Goal: Browse casually

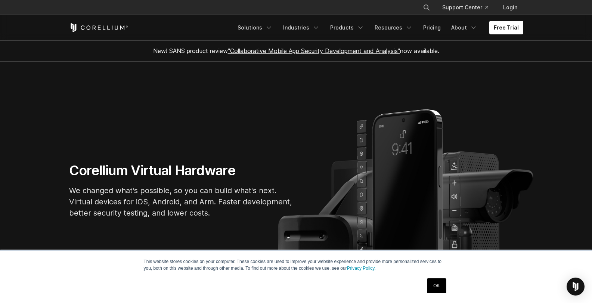
click at [438, 288] on link "OK" at bounding box center [436, 285] width 19 height 15
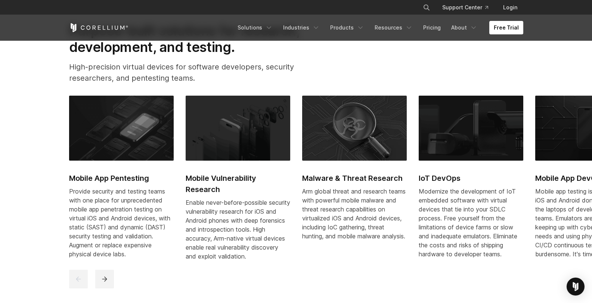
scroll to position [327, 0]
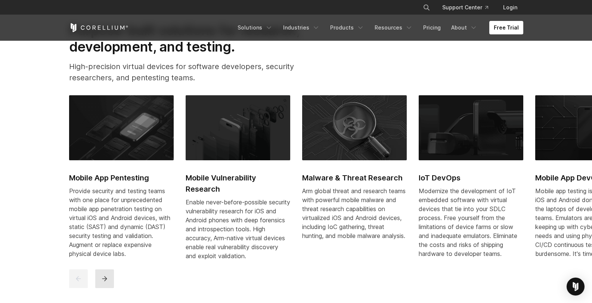
click at [103, 282] on icon "next" at bounding box center [104, 278] width 7 height 7
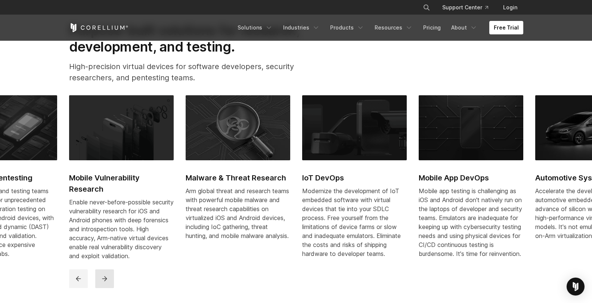
click at [103, 282] on icon "next" at bounding box center [104, 278] width 7 height 7
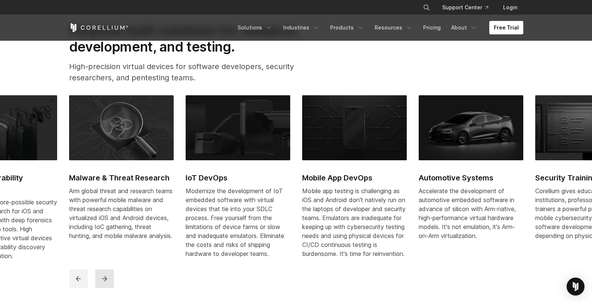
click at [103, 282] on icon "next" at bounding box center [104, 278] width 7 height 7
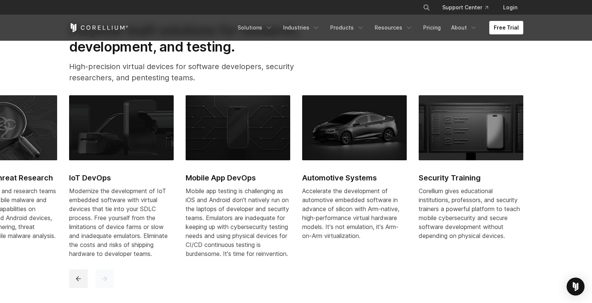
click at [103, 282] on icon "next" at bounding box center [104, 278] width 7 height 7
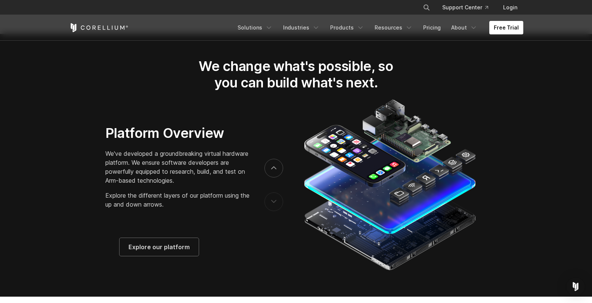
scroll to position [1142, 0]
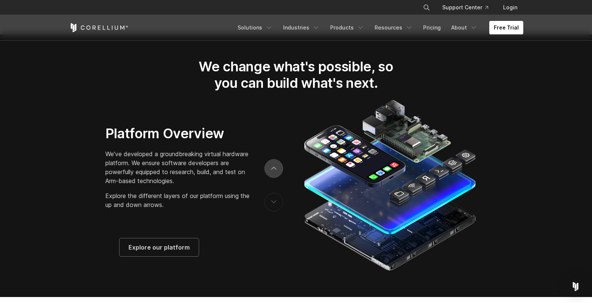
click at [271, 169] on icon "next" at bounding box center [273, 168] width 4 height 2
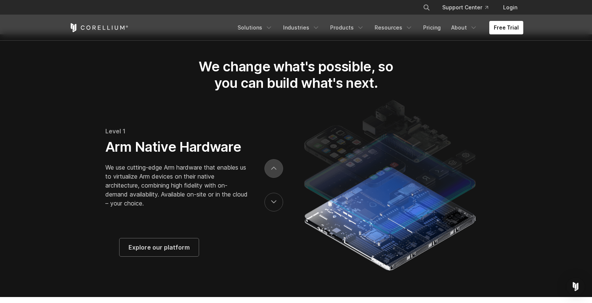
click at [276, 170] on icon "next" at bounding box center [273, 168] width 5 height 3
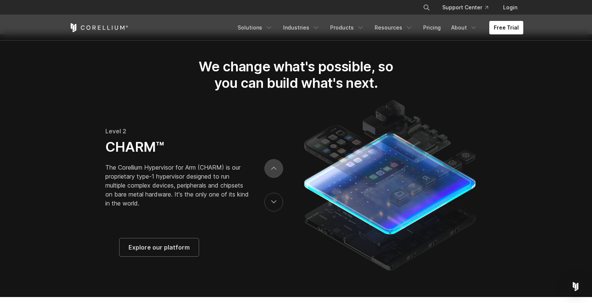
click at [276, 170] on icon "next" at bounding box center [273, 168] width 5 height 3
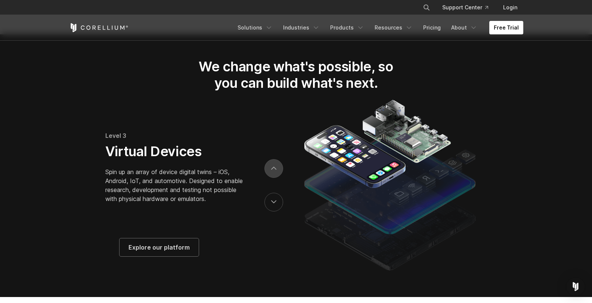
click at [276, 170] on icon "next" at bounding box center [273, 168] width 5 height 3
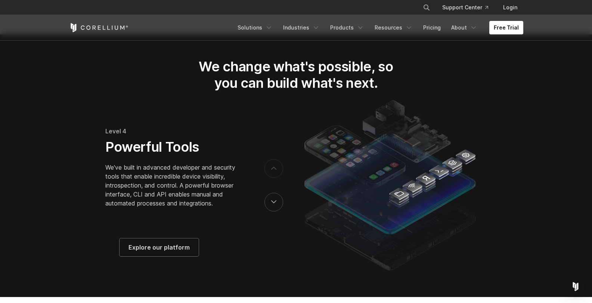
click at [276, 170] on icon "next" at bounding box center [273, 168] width 5 height 3
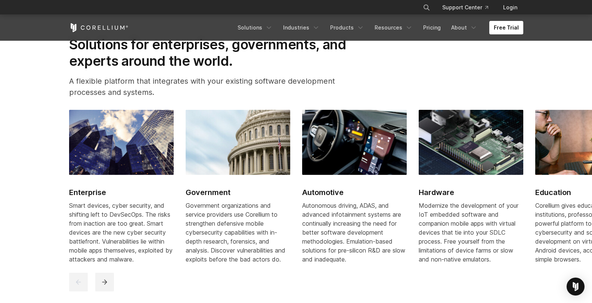
scroll to position [840, 0]
